Goal: Task Accomplishment & Management: Use online tool/utility

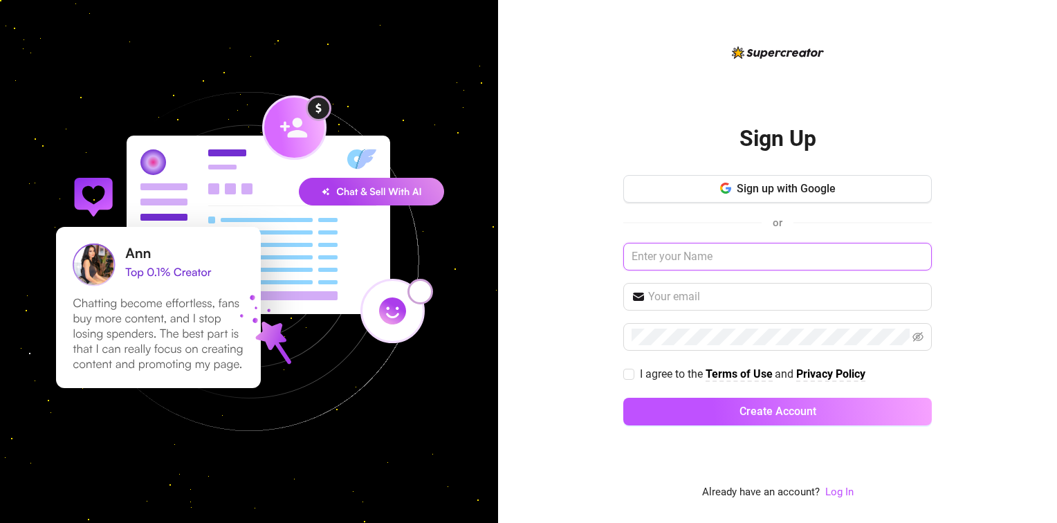
click at [755, 256] on input "text" at bounding box center [777, 257] width 308 height 28
paste input "Addison0092@gmail.com"
type input "Addison0092@gmail.com"
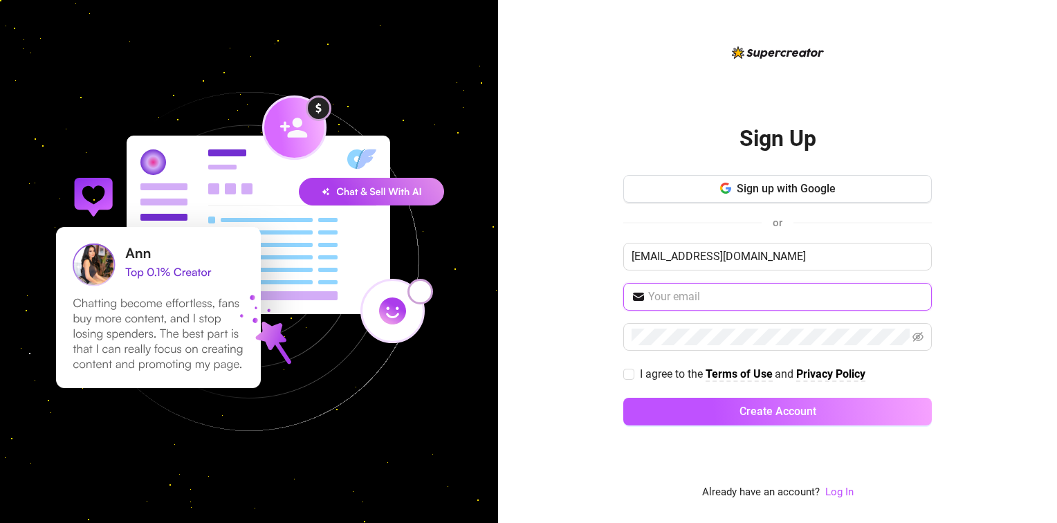
click at [800, 302] on input "text" at bounding box center [785, 296] width 275 height 17
paste input "YeGYPt47V2*f"
type input "YeGYPt47V2*f"
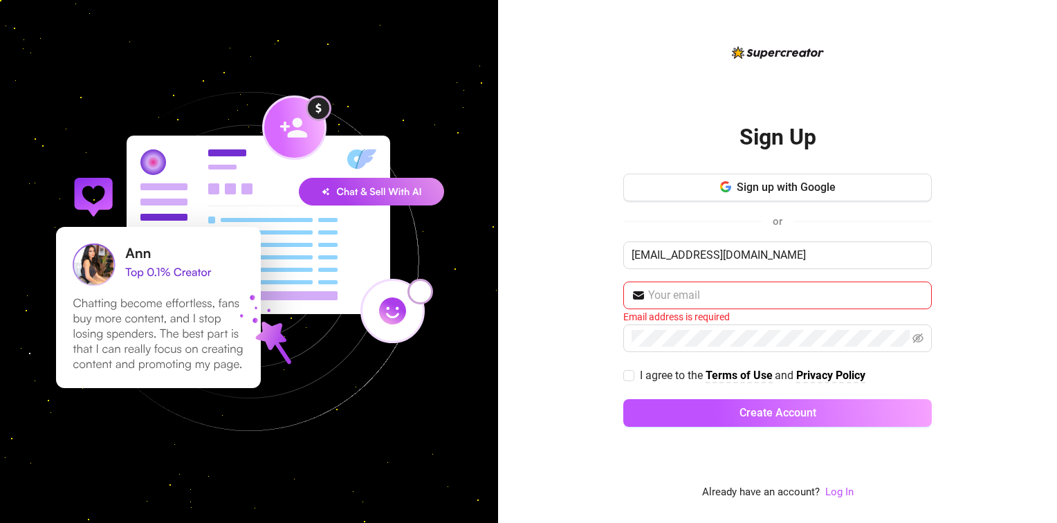
click at [1011, 267] on div "Sign Up Sign up with Google or Addison0092@gmail.com Email address is required …" at bounding box center [777, 261] width 559 height 523
type input "YeGYPt47V2*f"
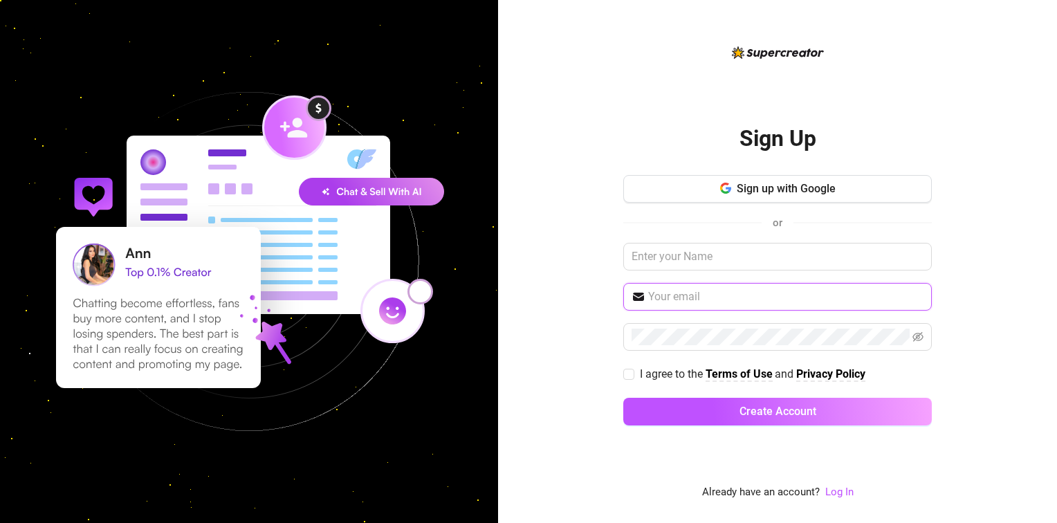
click at [694, 298] on input "text" at bounding box center [785, 296] width 275 height 17
paste input "YeGYPt47V2*f"
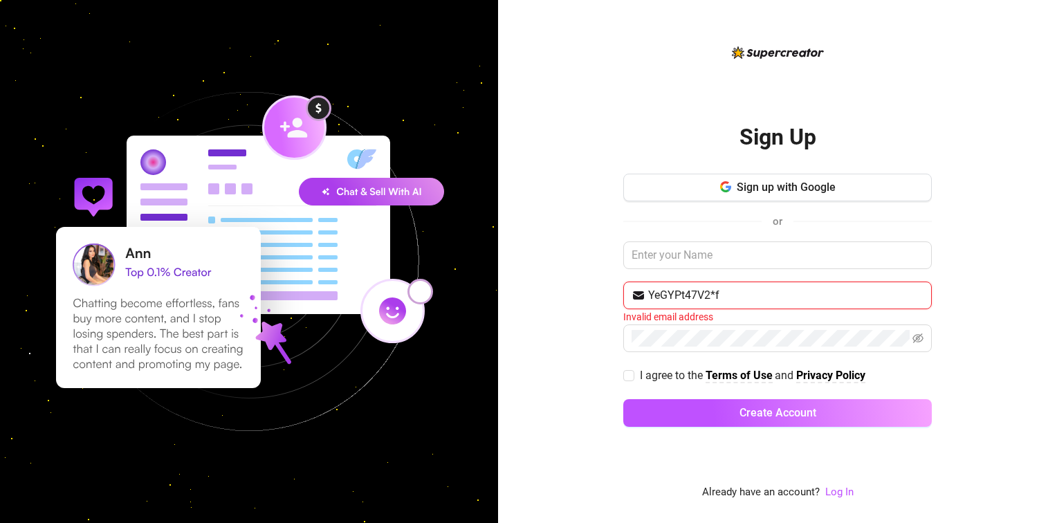
type input "YeGYPt47V2*f"
click at [761, 297] on input "YeGYPt47V2*f" at bounding box center [785, 295] width 275 height 17
click at [691, 257] on input "text" at bounding box center [777, 255] width 308 height 28
type input "Seth"
click at [592, 340] on div "Sign Up Sign up with Google or Seth Email address is required I agree to the Te…" at bounding box center [777, 261] width 559 height 523
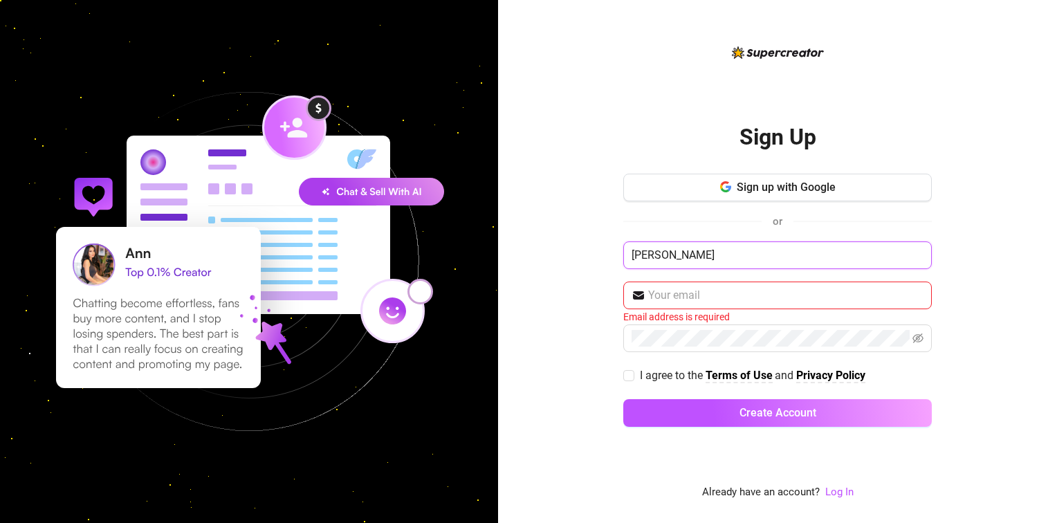
click at [720, 251] on input "Seth" at bounding box center [777, 255] width 308 height 28
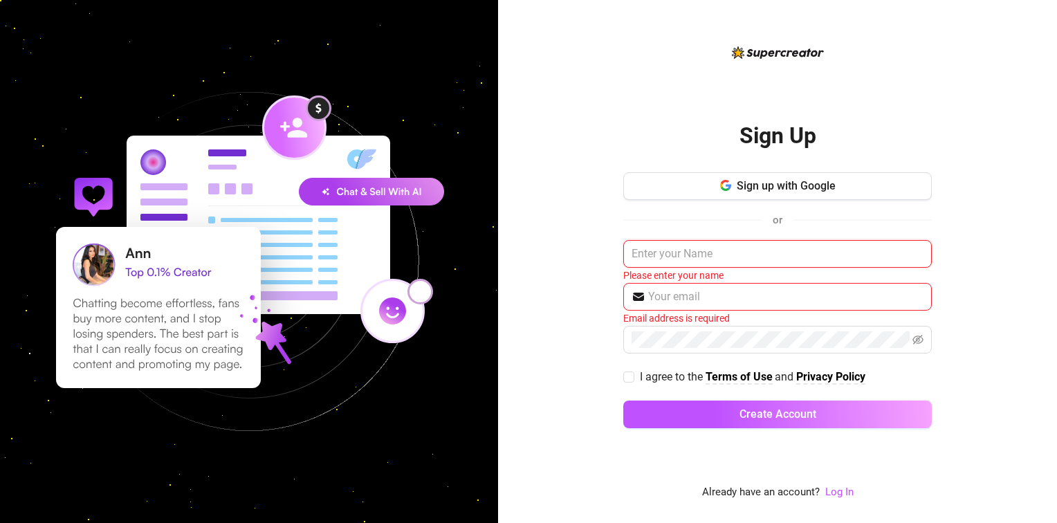
click at [722, 255] on input "text" at bounding box center [777, 254] width 308 height 28
click at [709, 259] on input "text" at bounding box center [777, 254] width 308 height 28
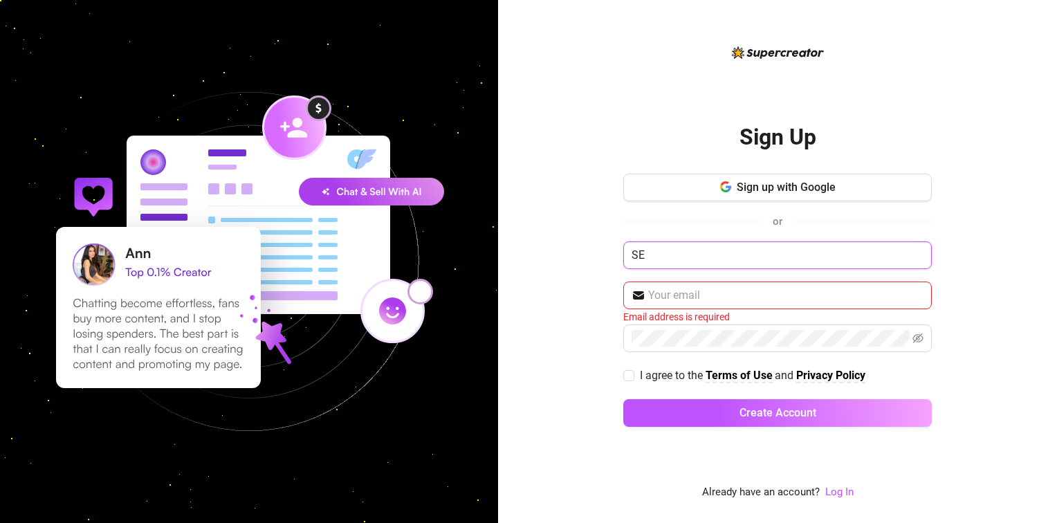
type input "S"
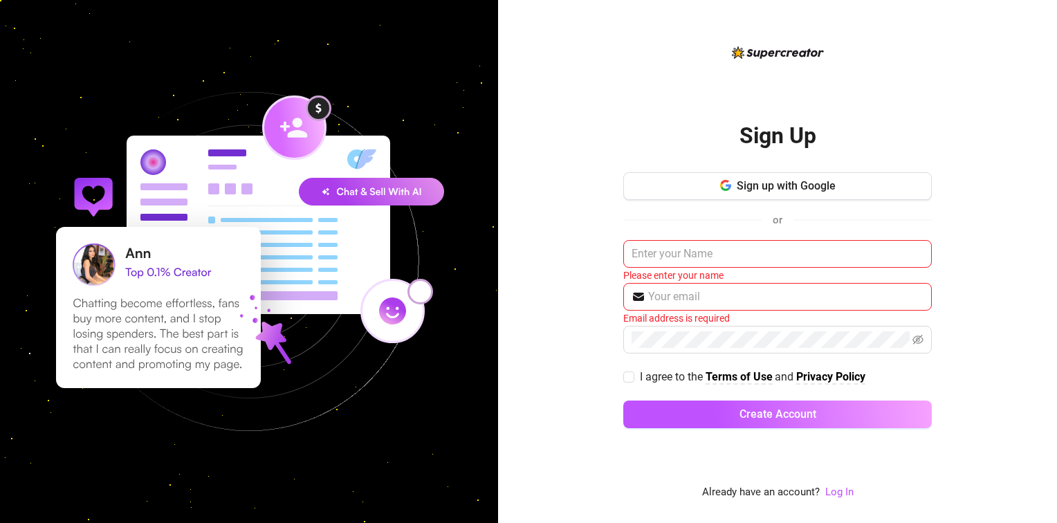
click at [545, 106] on div "Sign Up Sign up with Google or Please enter your name Email address is required…" at bounding box center [777, 261] width 559 height 523
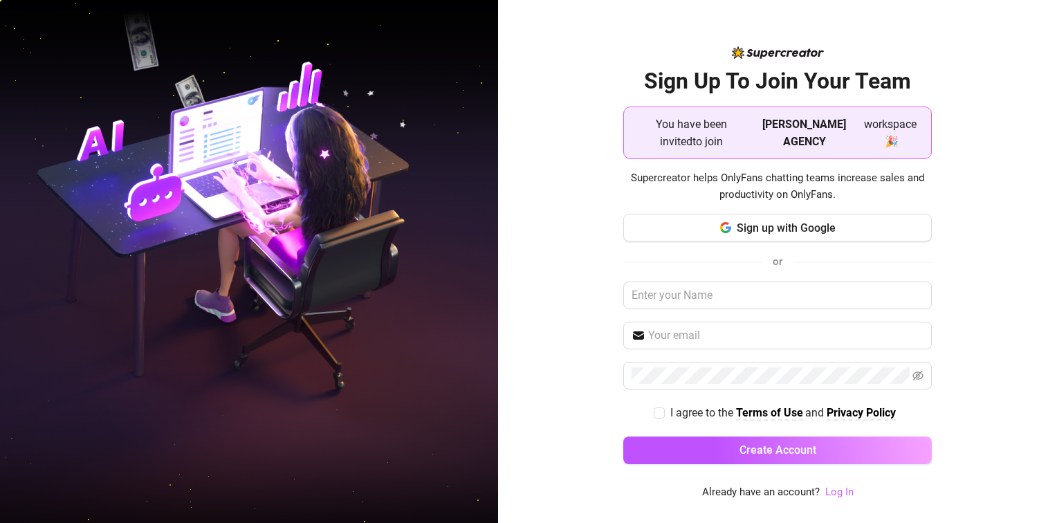
click at [842, 491] on link "Log In" at bounding box center [839, 491] width 28 height 12
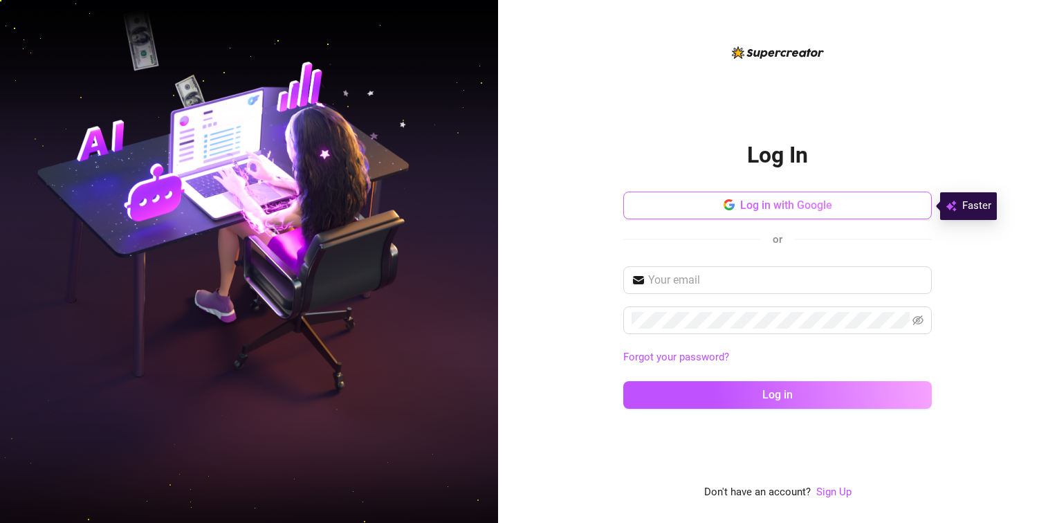
click at [822, 209] on span "Log in with Google" at bounding box center [786, 204] width 92 height 13
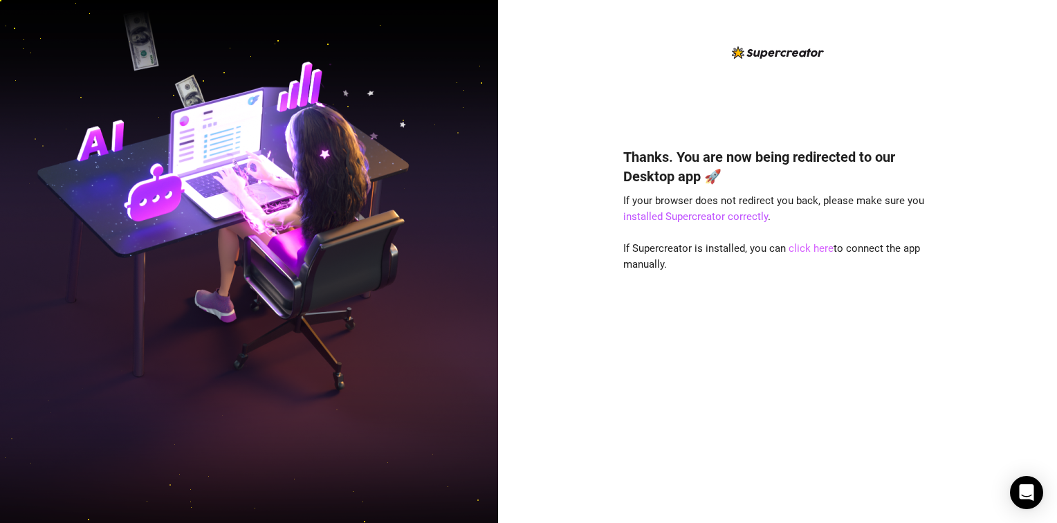
click at [819, 247] on link "click here" at bounding box center [810, 248] width 45 height 12
click at [803, 250] on link "click here" at bounding box center [810, 248] width 45 height 12
click at [802, 243] on link "click here" at bounding box center [810, 248] width 45 height 12
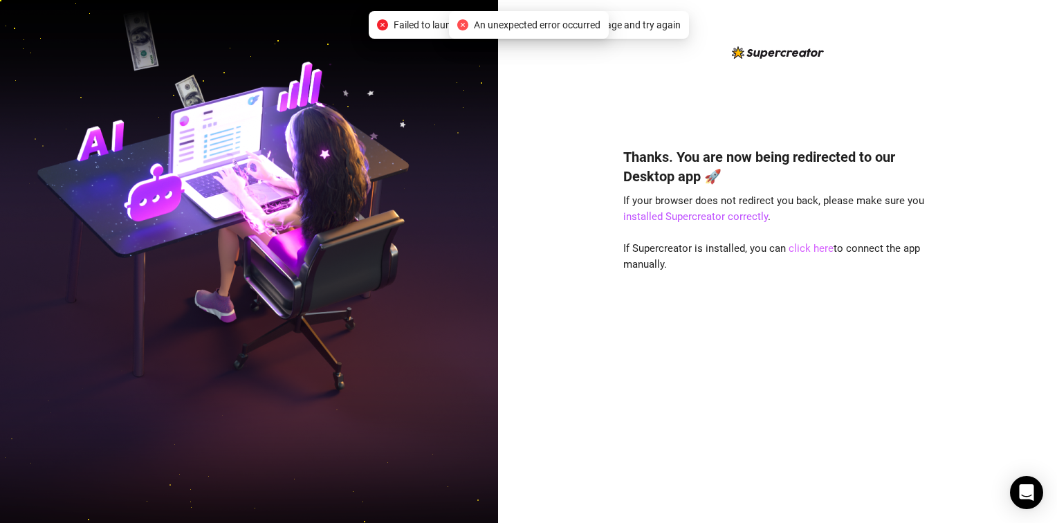
click at [799, 248] on link "click here" at bounding box center [810, 248] width 45 height 12
click at [871, 340] on div "Thanks. You are now being redirected to our Desktop app 🚀 If your browser does …" at bounding box center [777, 315] width 308 height 372
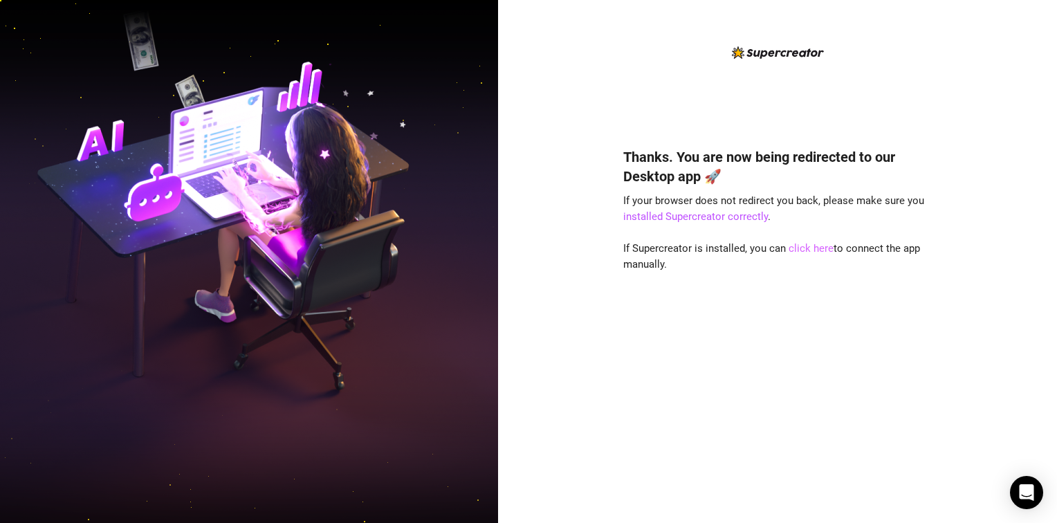
click at [806, 250] on link "click here" at bounding box center [810, 248] width 45 height 12
click at [802, 247] on link "click here" at bounding box center [810, 248] width 45 height 12
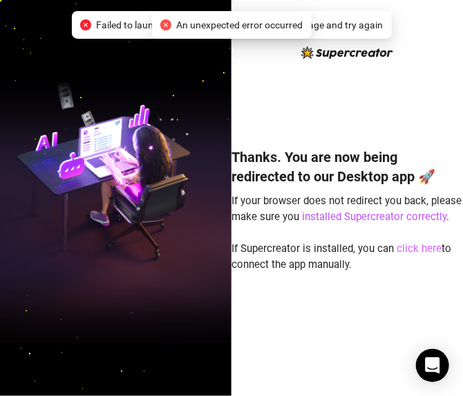
click at [416, 246] on link "click here" at bounding box center [419, 248] width 45 height 12
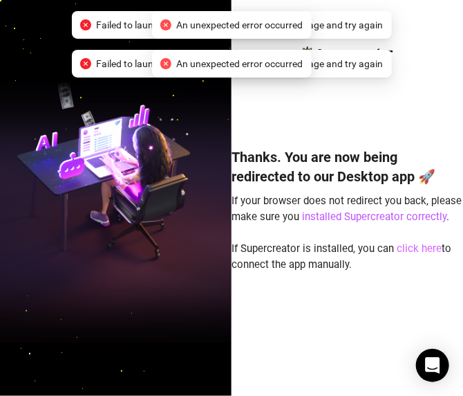
click at [416, 249] on link "click here" at bounding box center [419, 248] width 45 height 12
click at [416, 248] on link "click here" at bounding box center [419, 248] width 45 height 12
click at [416, 246] on link "click here" at bounding box center [419, 248] width 45 height 12
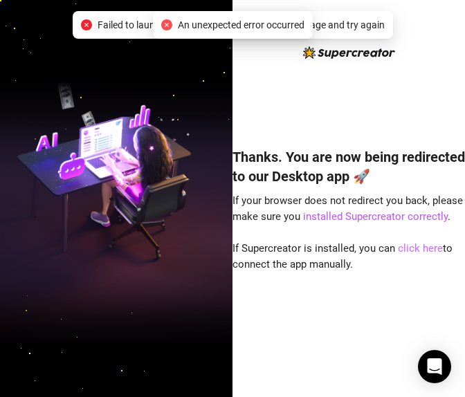
click at [415, 250] on link "click here" at bounding box center [420, 248] width 45 height 12
